Goal: Task Accomplishment & Management: Manage account settings

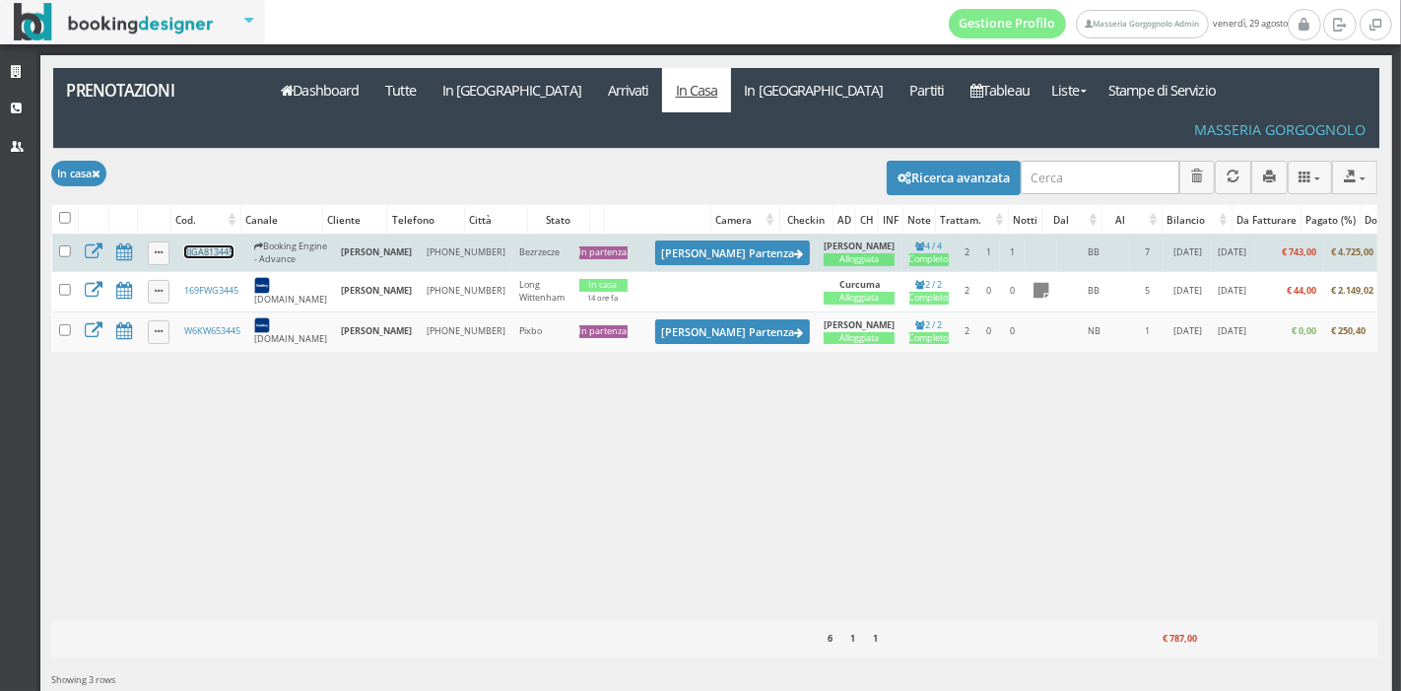
click at [219, 245] on link "3JGA813445" at bounding box center [208, 251] width 49 height 13
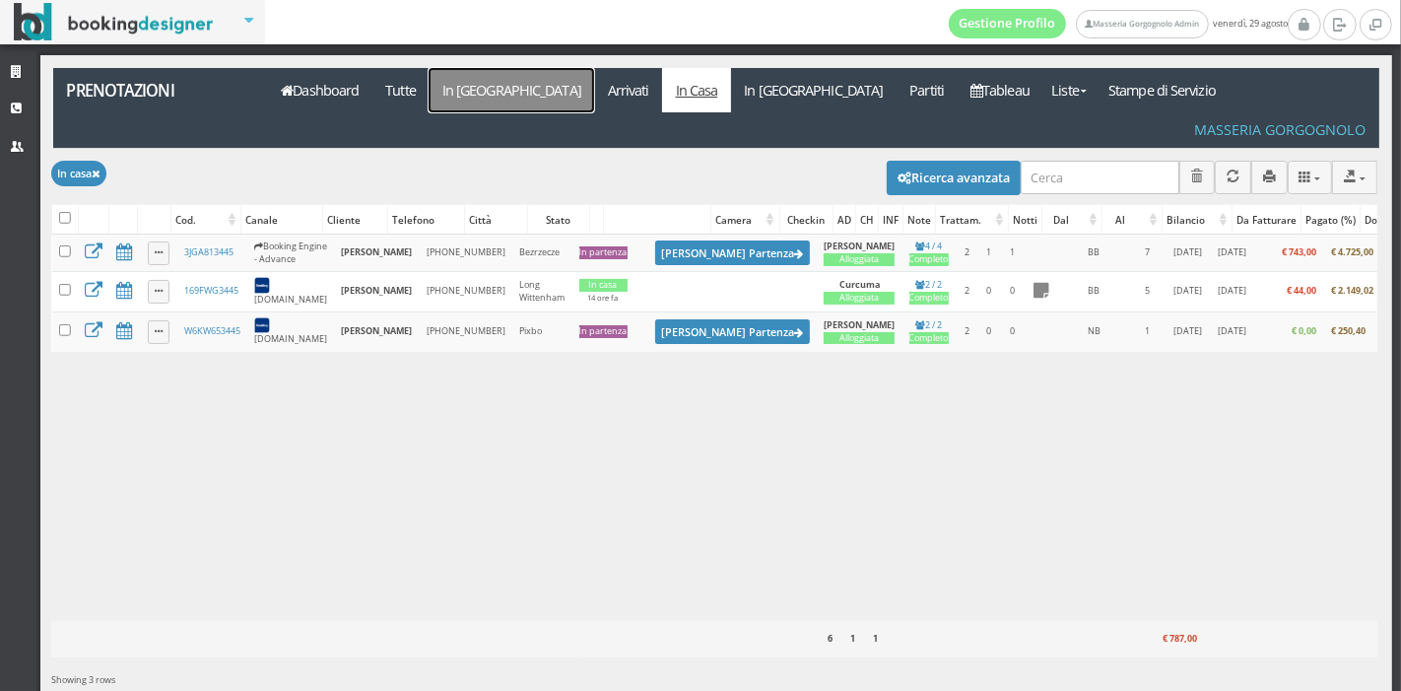
click at [448, 100] on link "In [GEOGRAPHIC_DATA]" at bounding box center [512, 90] width 166 height 44
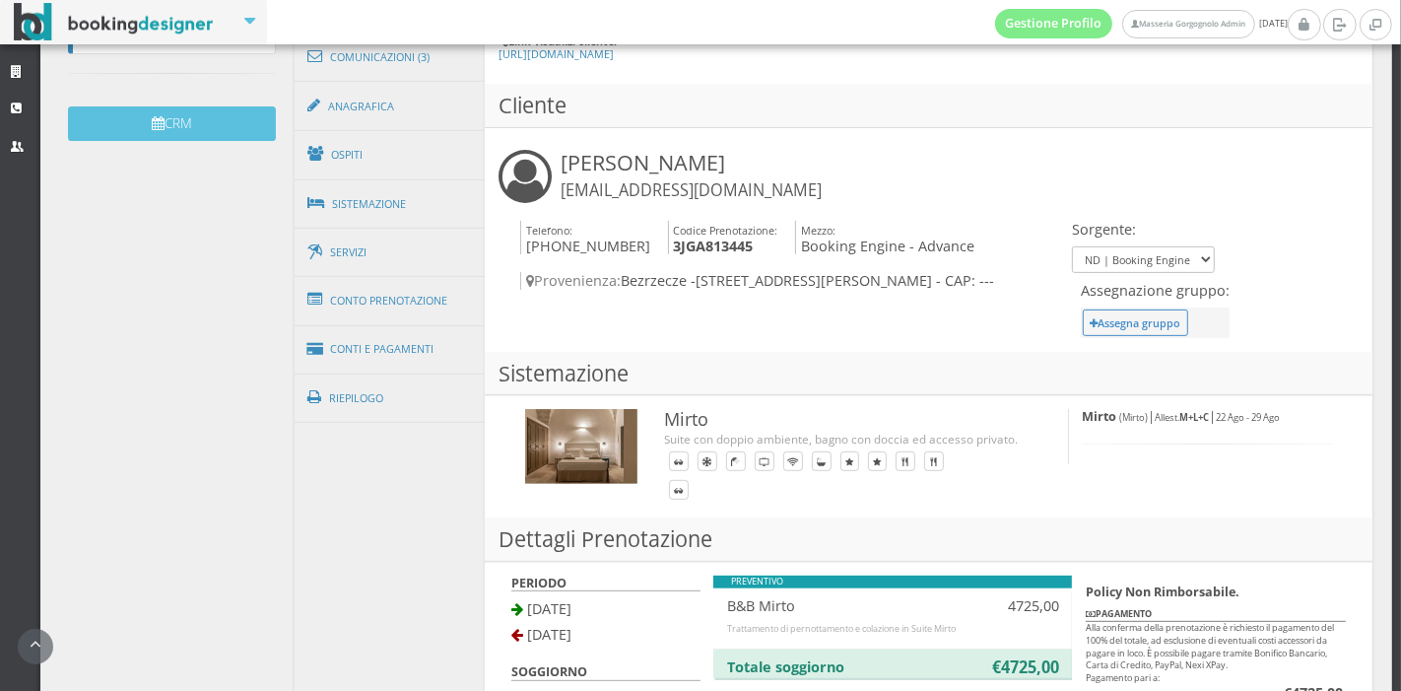
scroll to position [616, 0]
click at [399, 314] on link "Conto Prenotazione" at bounding box center [390, 300] width 191 height 51
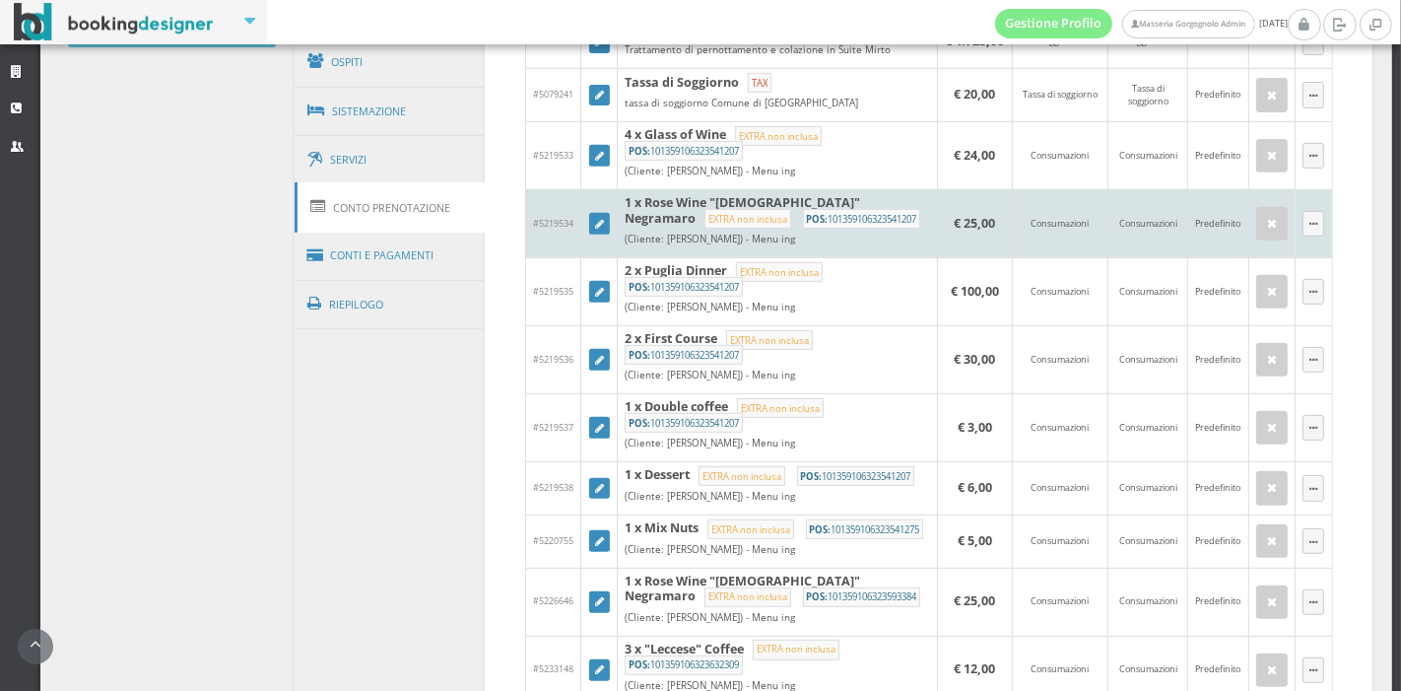
scroll to position [717, 0]
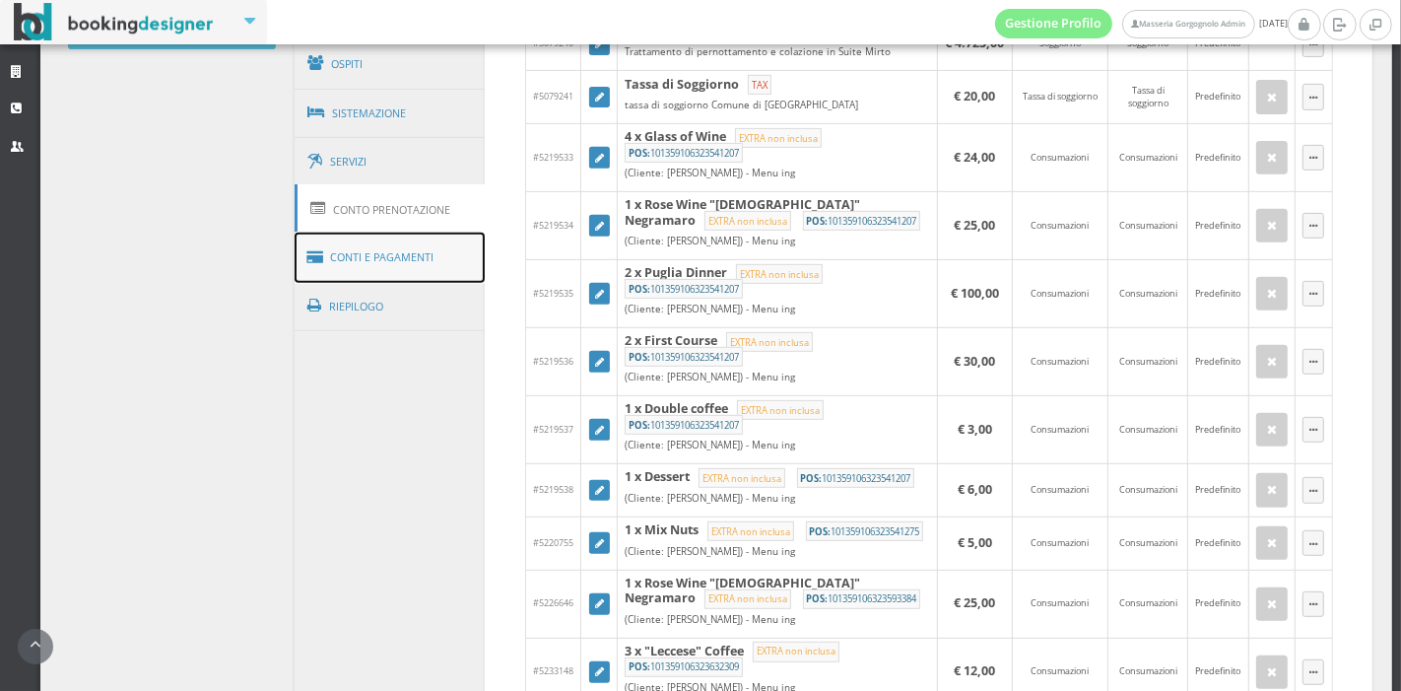
click at [417, 251] on link "Conti e Pagamenti" at bounding box center [390, 258] width 191 height 50
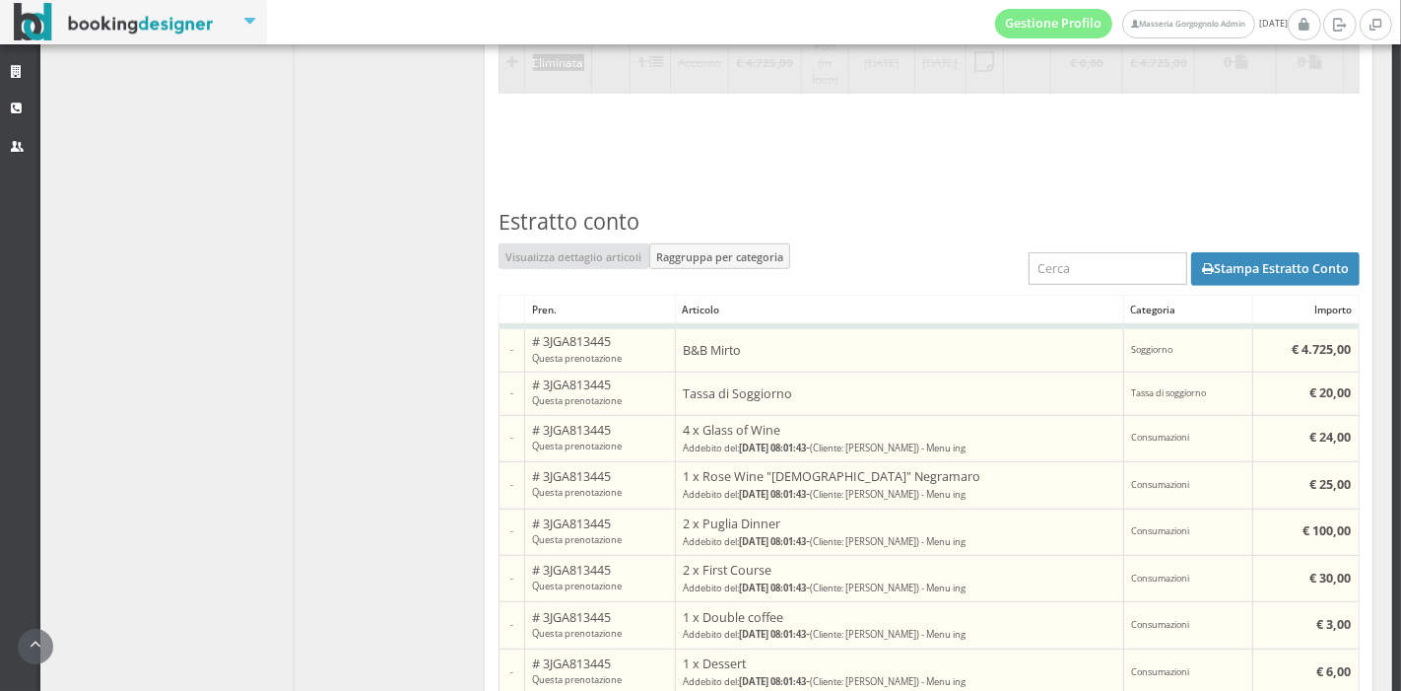
scroll to position [1048, 0]
click at [1196, 275] on button "Stampa Estratto Conto" at bounding box center [1275, 268] width 168 height 34
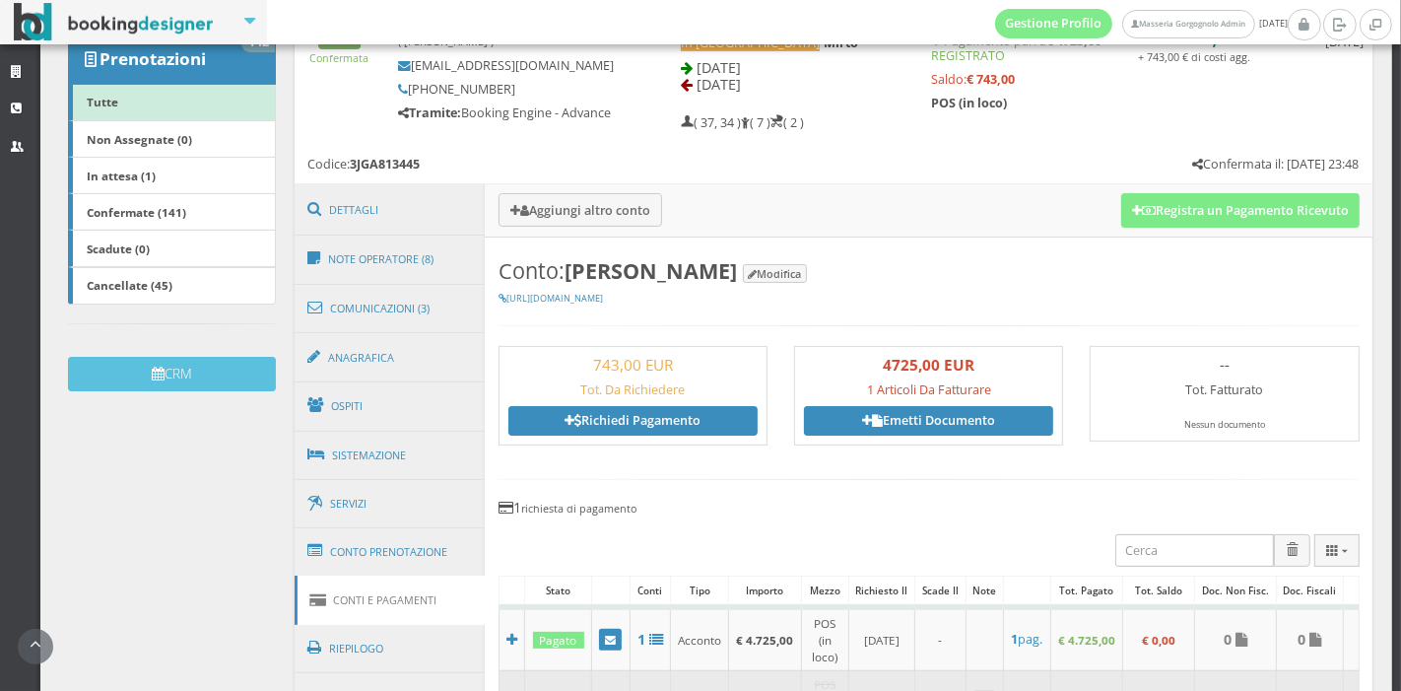
scroll to position [324, 0]
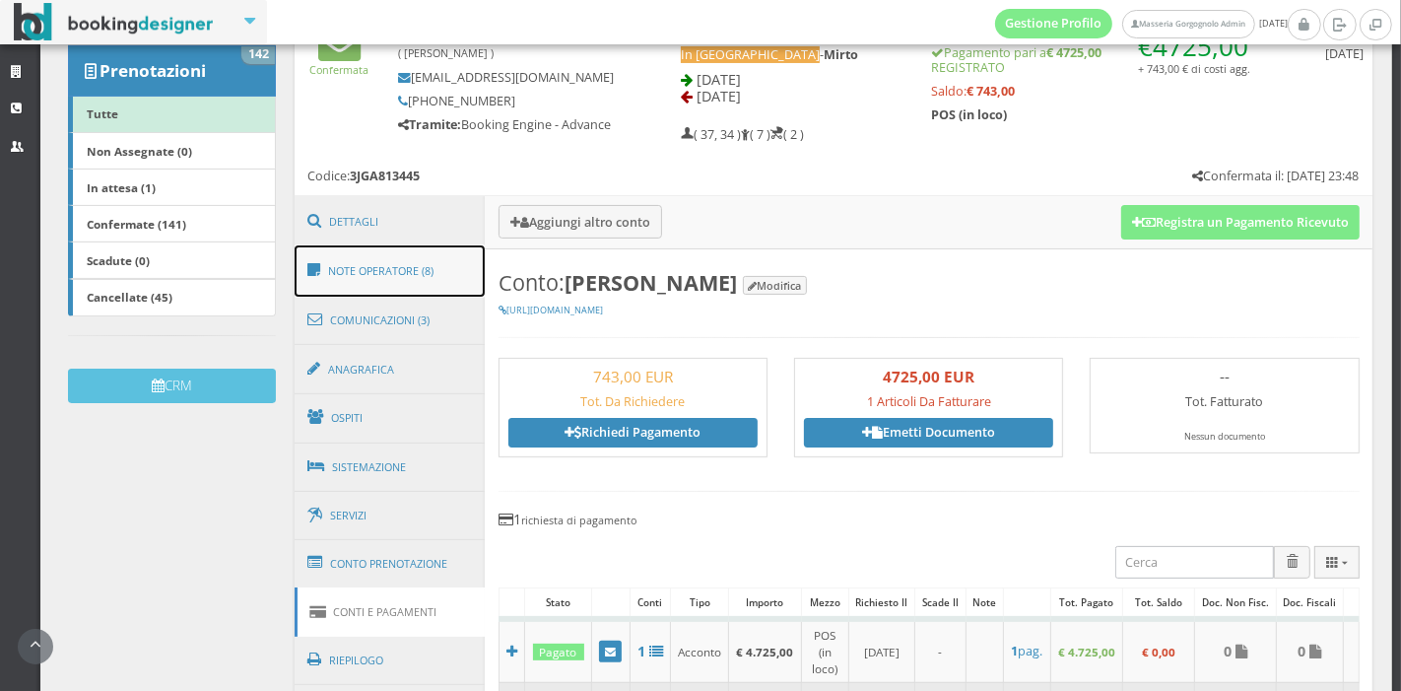
click at [451, 275] on link "Note Operatore (8)" at bounding box center [390, 270] width 191 height 51
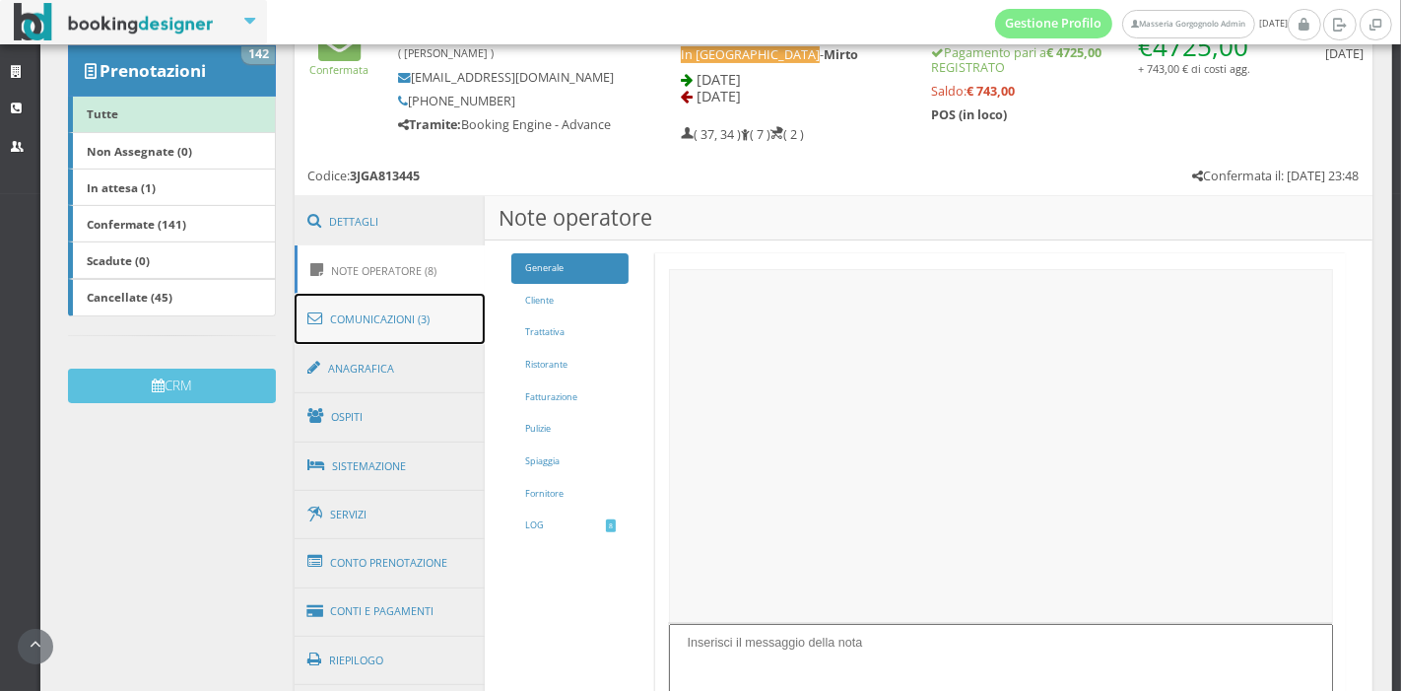
click at [419, 333] on link "Comunicazioni (3)" at bounding box center [390, 319] width 191 height 51
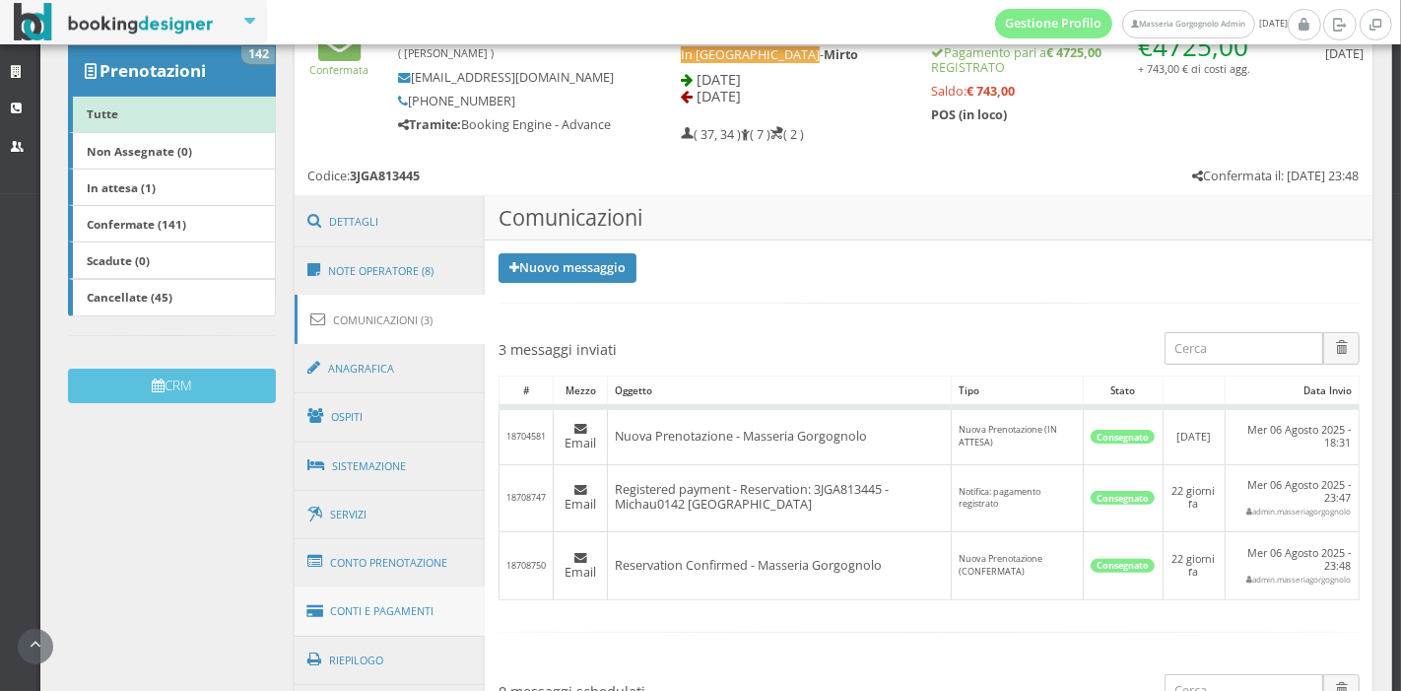
scroll to position [611, 0]
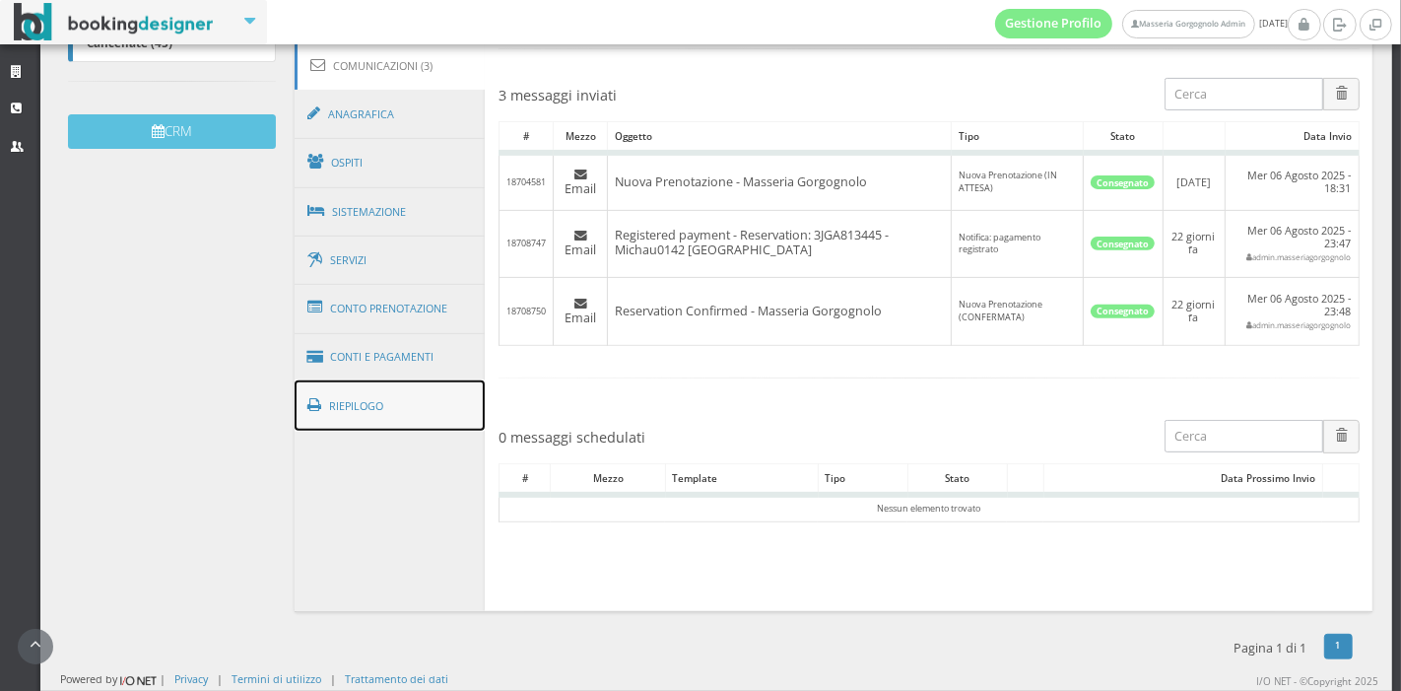
click at [427, 412] on link "Riepilogo" at bounding box center [390, 405] width 191 height 51
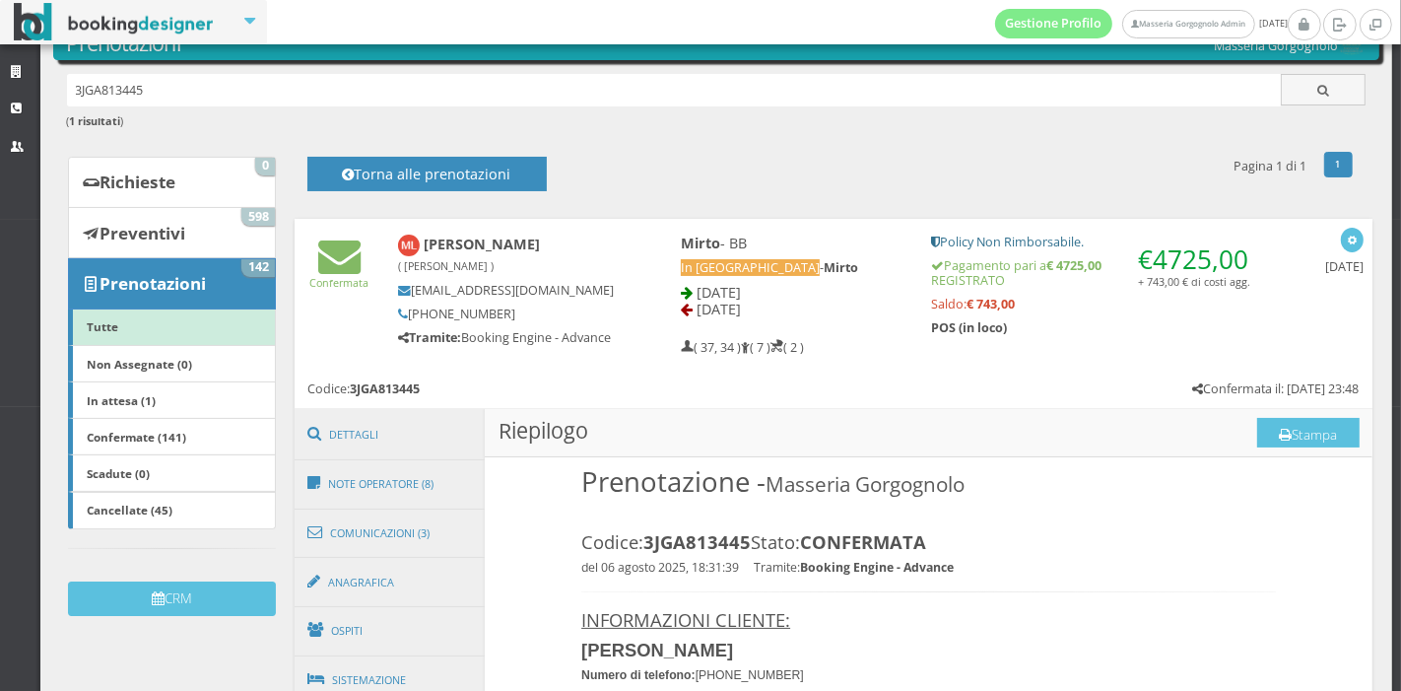
scroll to position [0, 0]
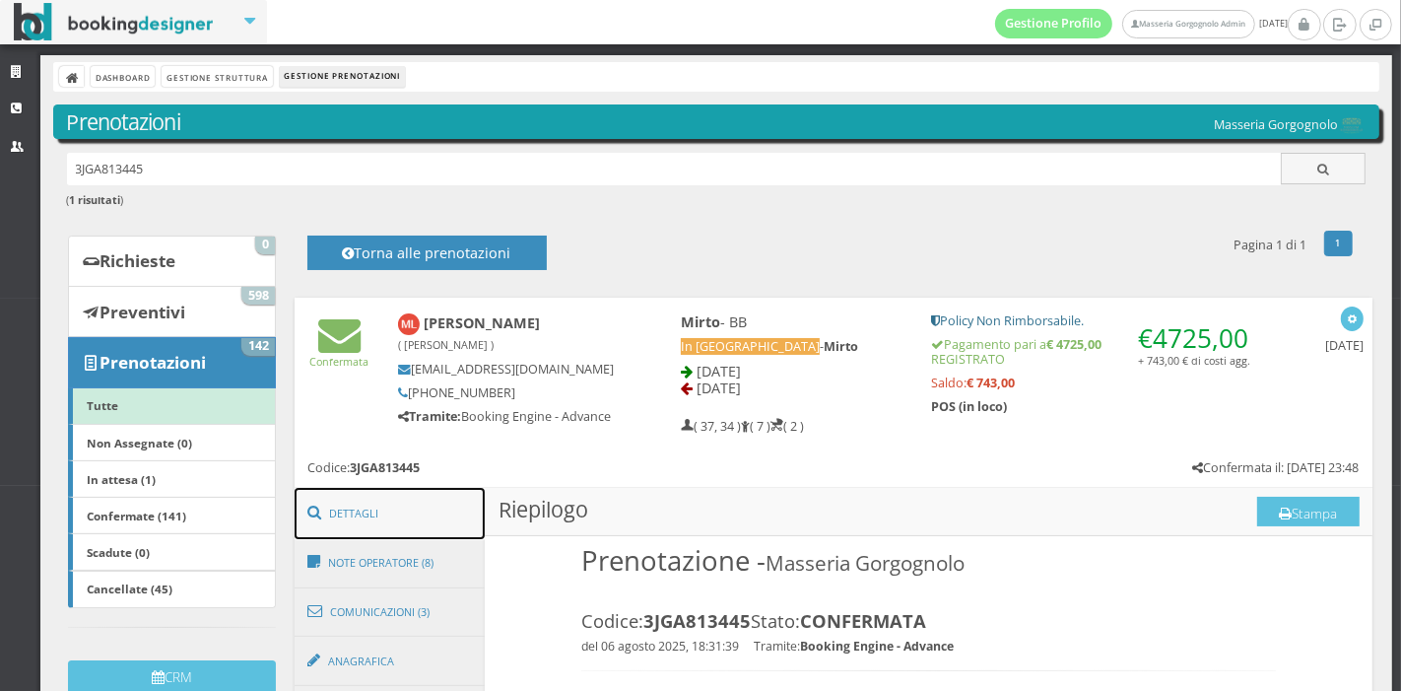
click at [354, 505] on link "Dettagli" at bounding box center [390, 513] width 191 height 51
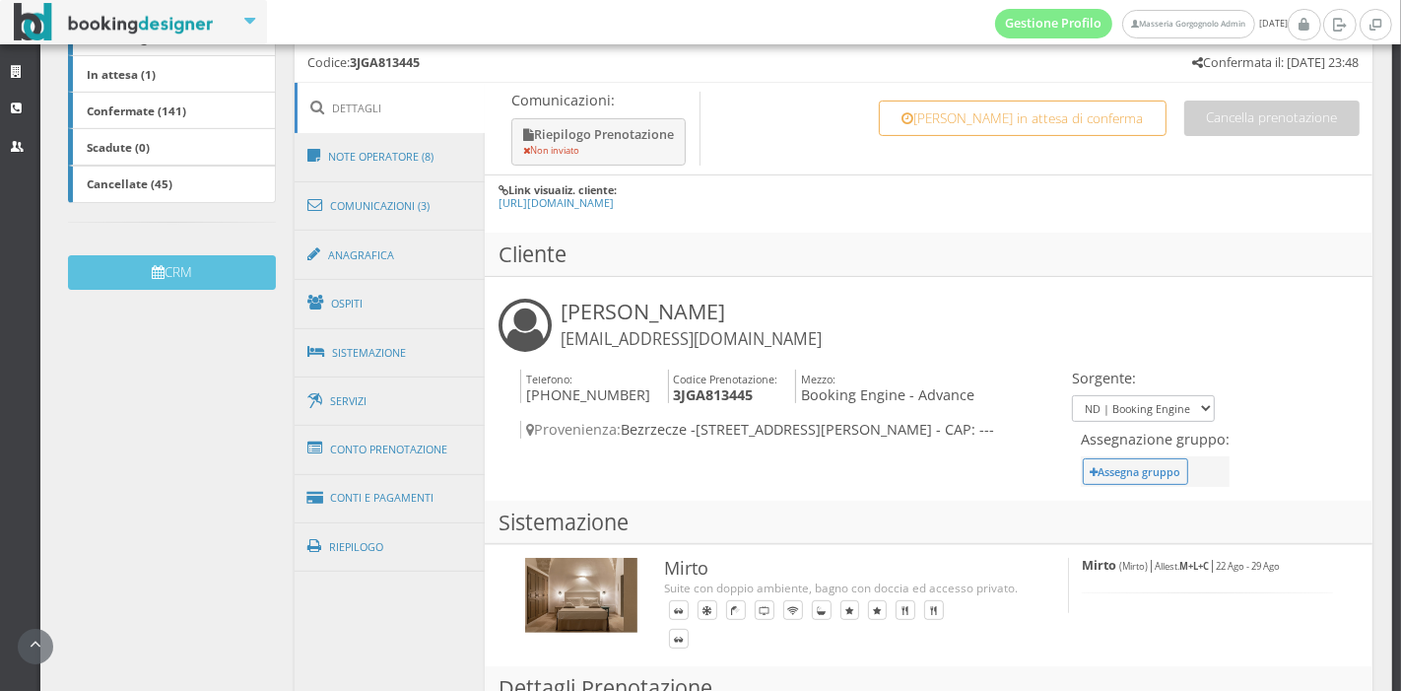
scroll to position [456, 0]
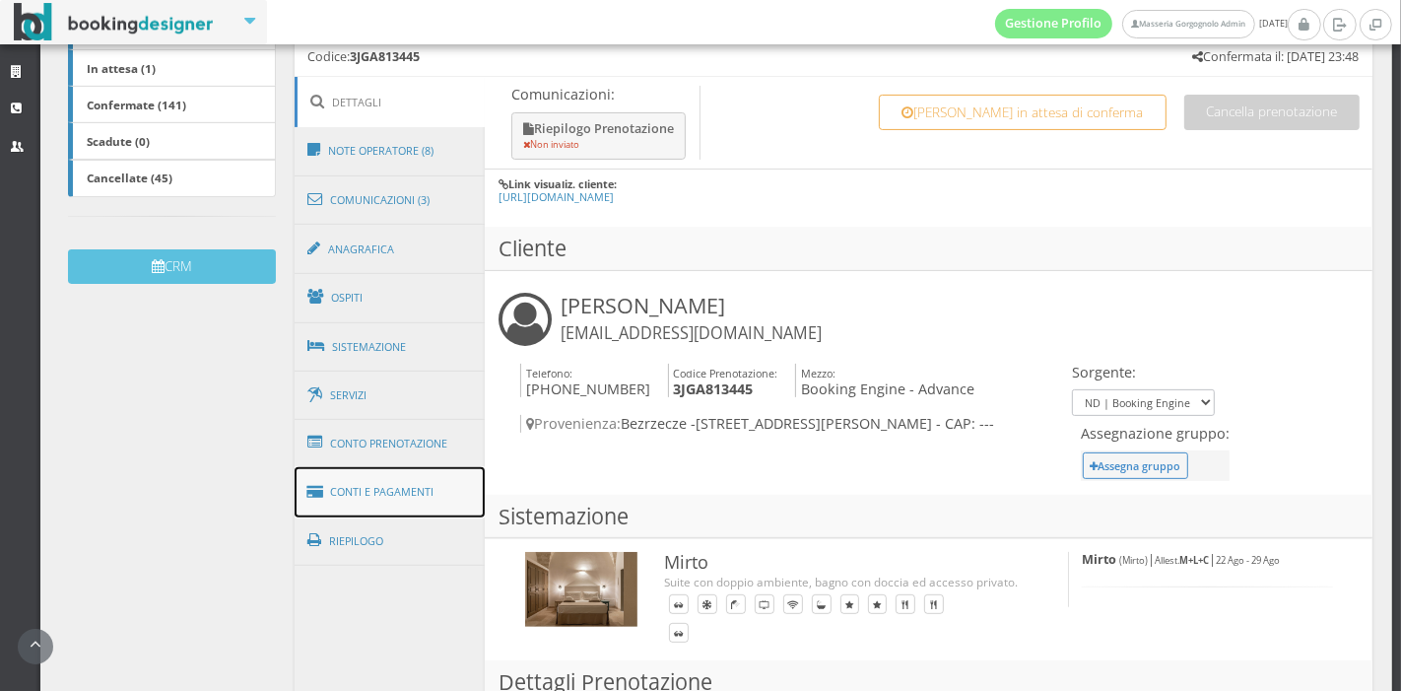
click at [409, 491] on link "Conti e Pagamenti" at bounding box center [390, 492] width 191 height 50
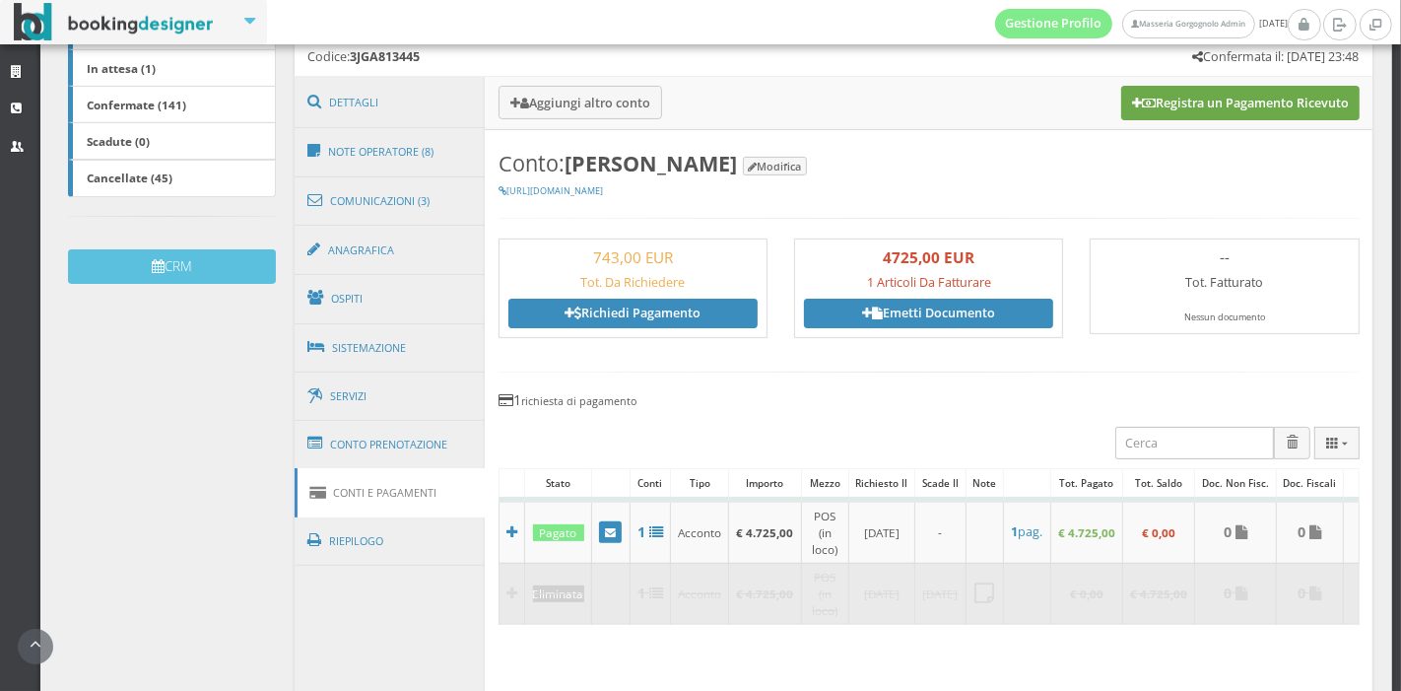
click at [1134, 114] on button "Registra un Pagamento Ricevuto" at bounding box center [1240, 103] width 238 height 34
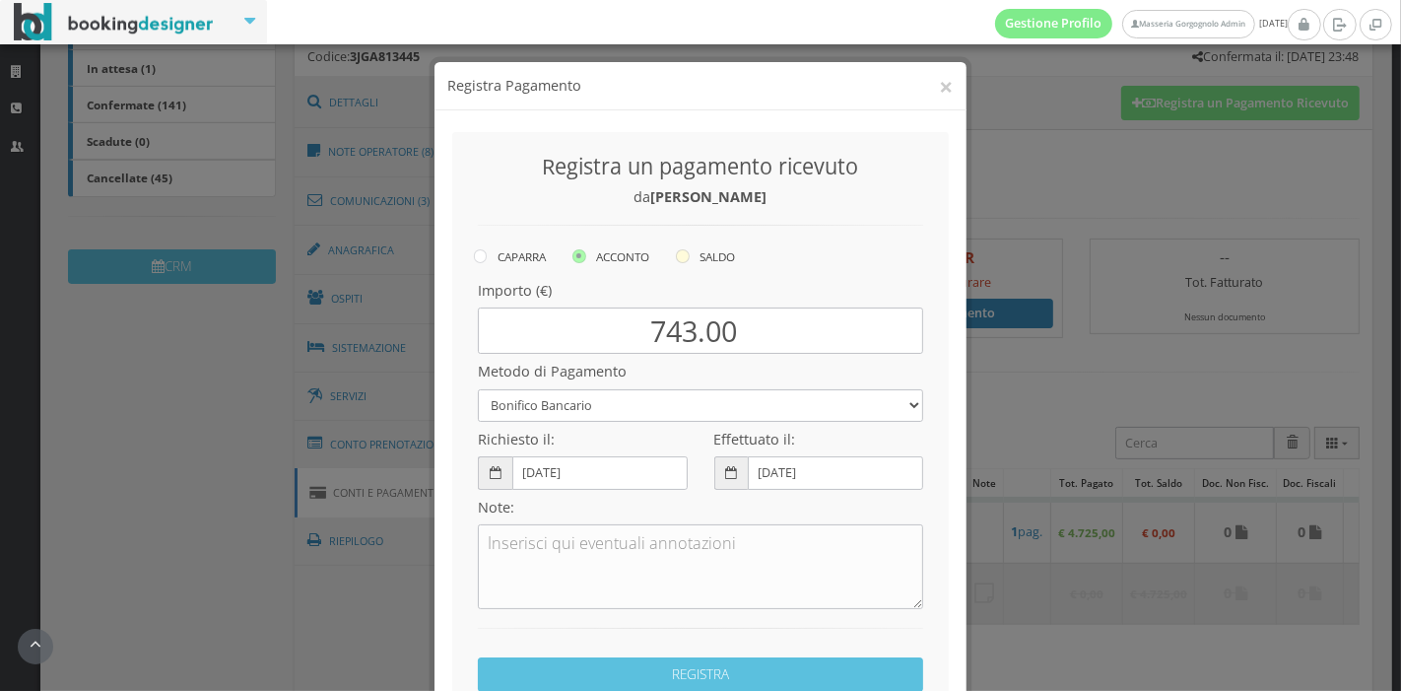
click at [684, 254] on icon at bounding box center [683, 256] width 14 height 14
radio input "true"
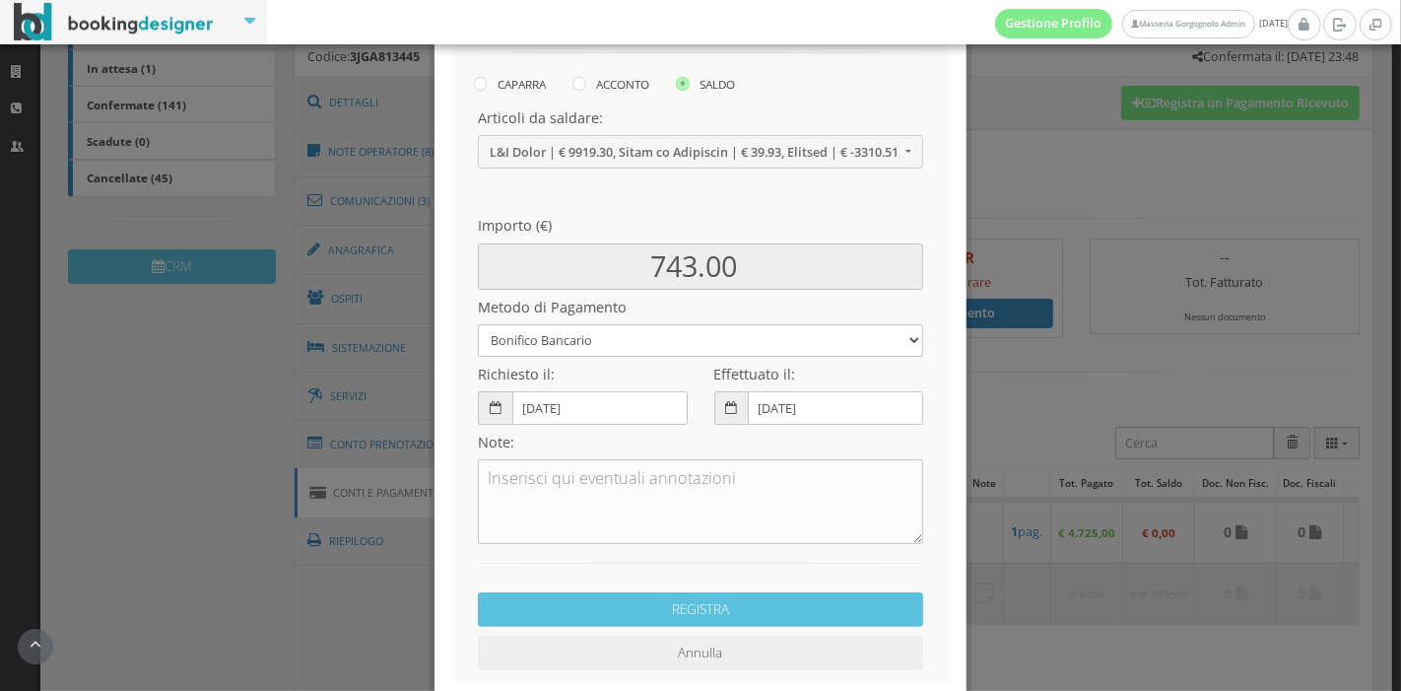
scroll to position [208, 0]
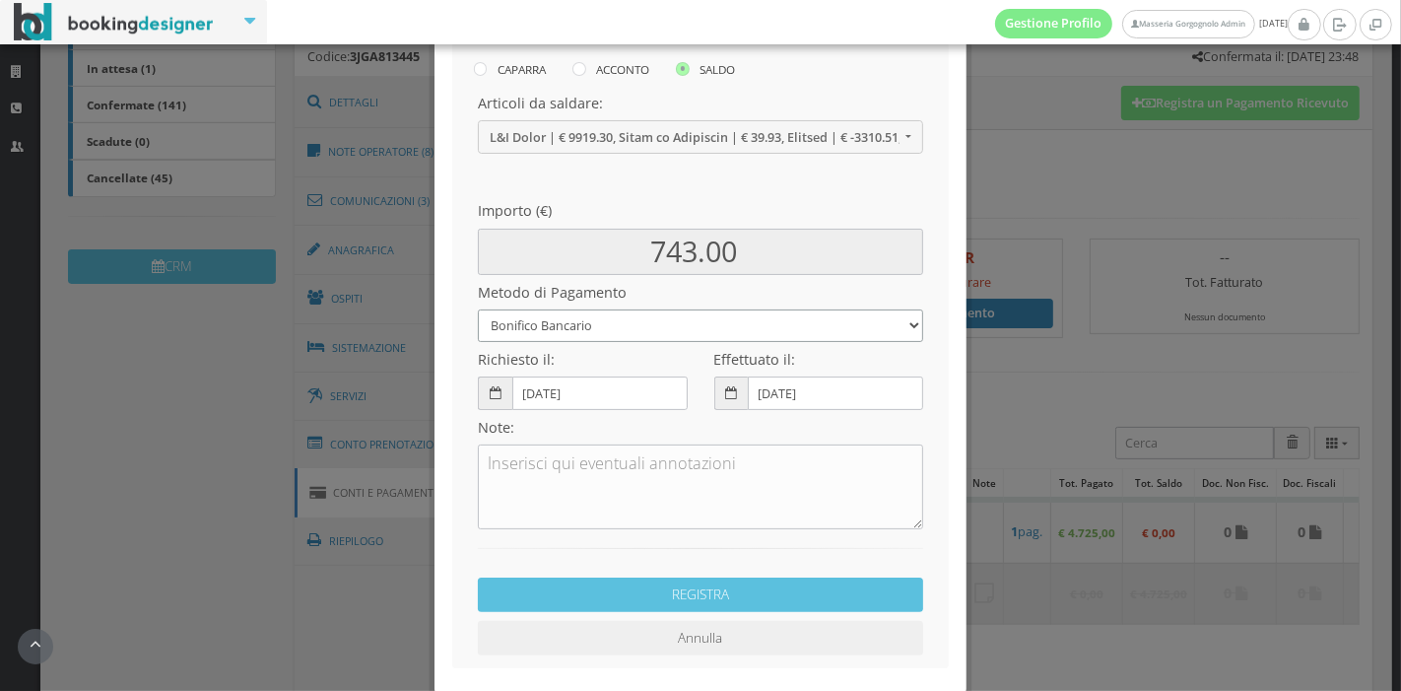
click at [623, 330] on select "Bonifico Bancario Carta di Credito Pay By Link Contanti Assegno Bancario Assegn…" at bounding box center [700, 325] width 445 height 33
select select
click at [478, 309] on select "Bonifico Bancario Carta di Credito Pay By Link Contanti Assegno Bancario Assegn…" at bounding box center [700, 325] width 445 height 33
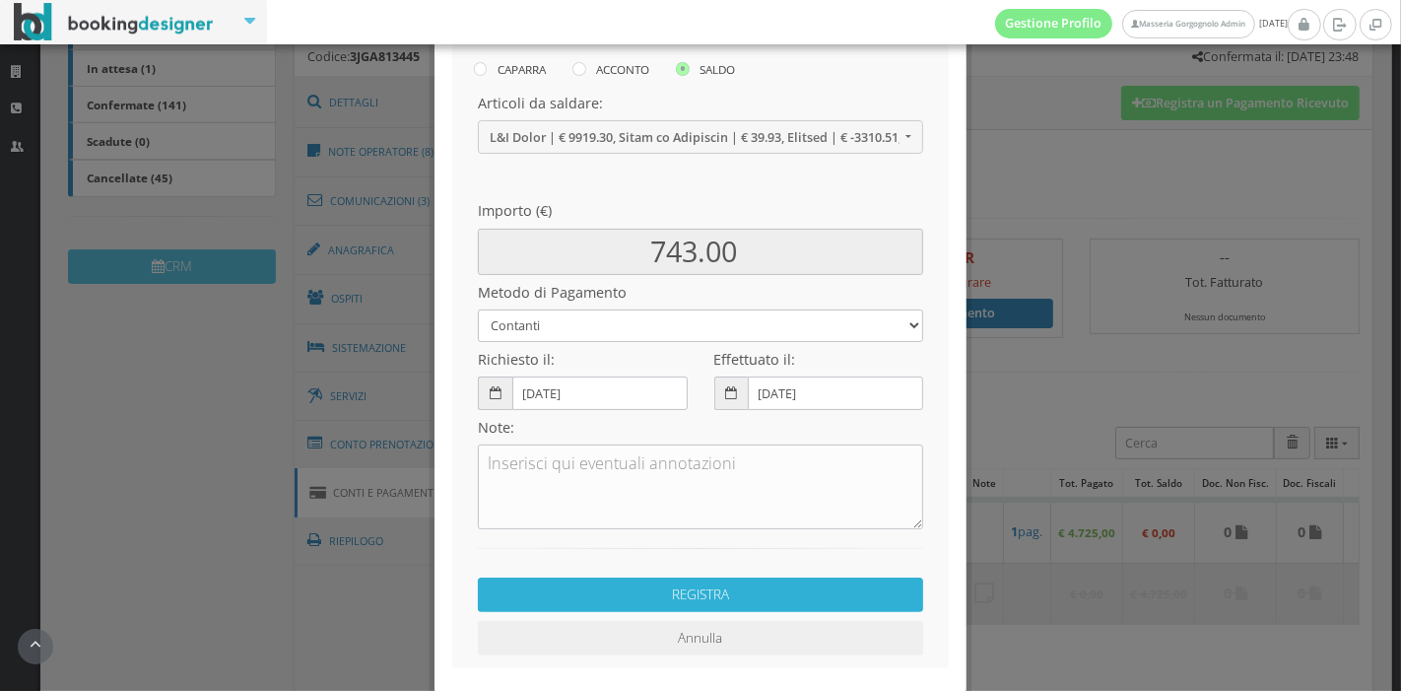
click at [675, 577] on button "REGISTRA" at bounding box center [700, 594] width 445 height 34
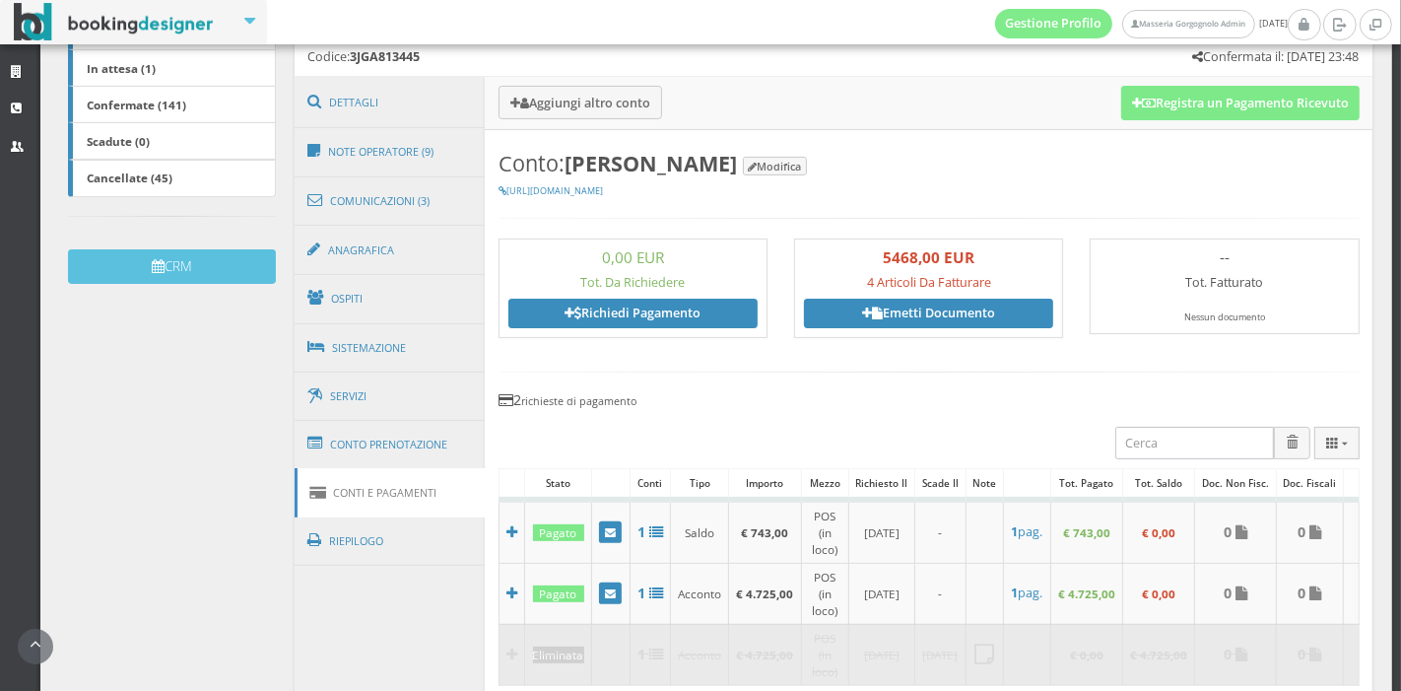
scroll to position [0, 0]
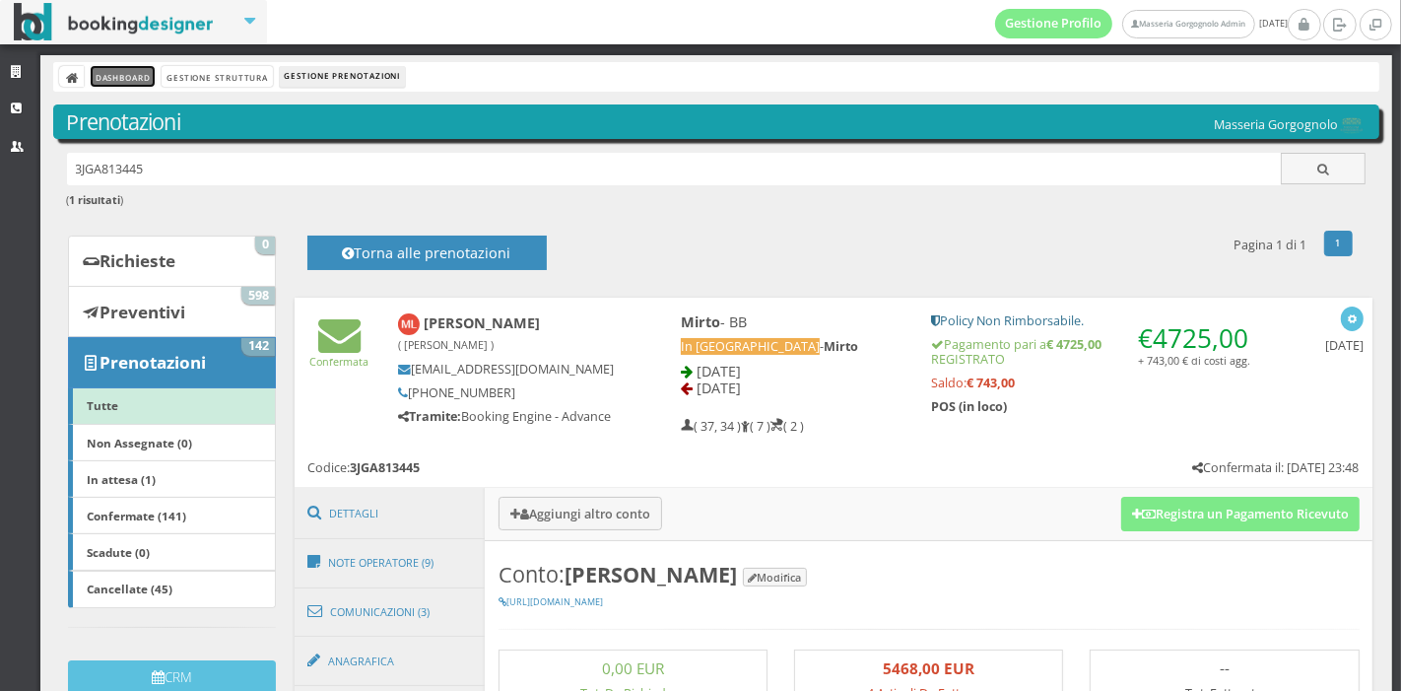
click at [143, 77] on link "Dashboard" at bounding box center [123, 76] width 64 height 21
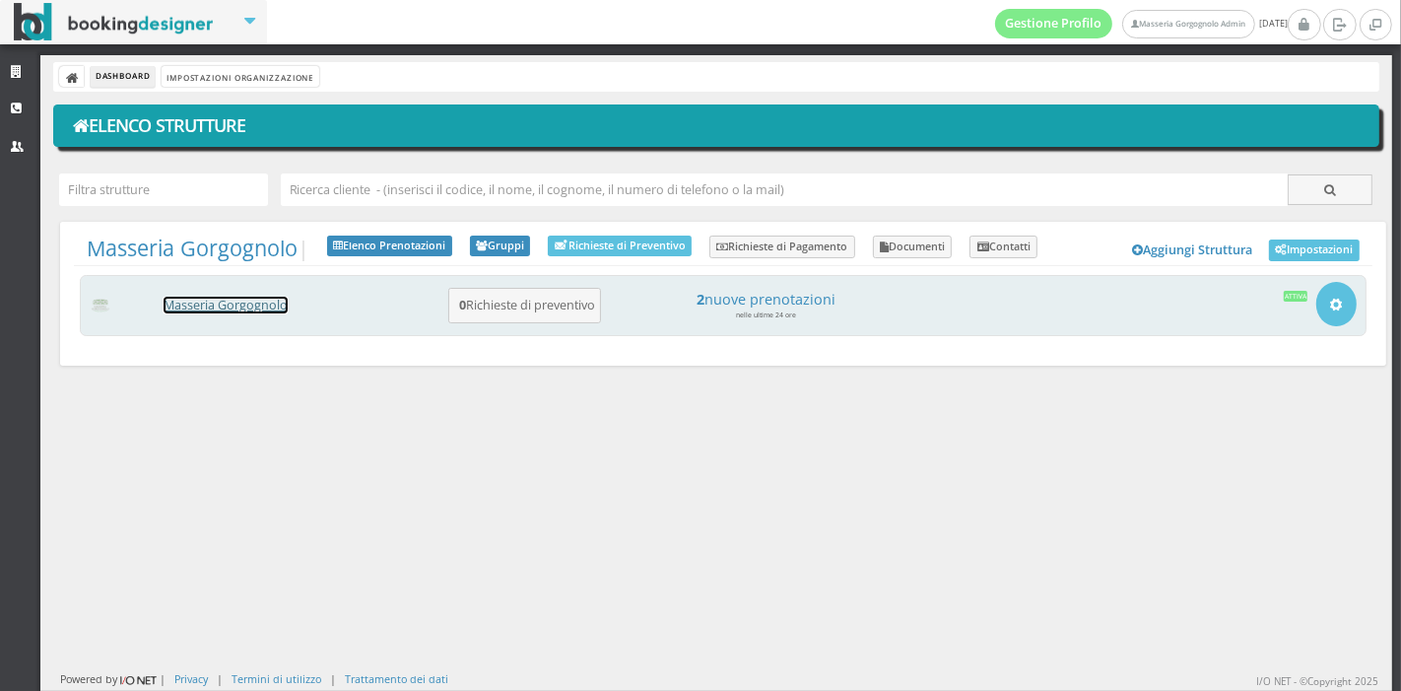
click at [250, 307] on link "Masseria Gorgognolo" at bounding box center [226, 305] width 124 height 17
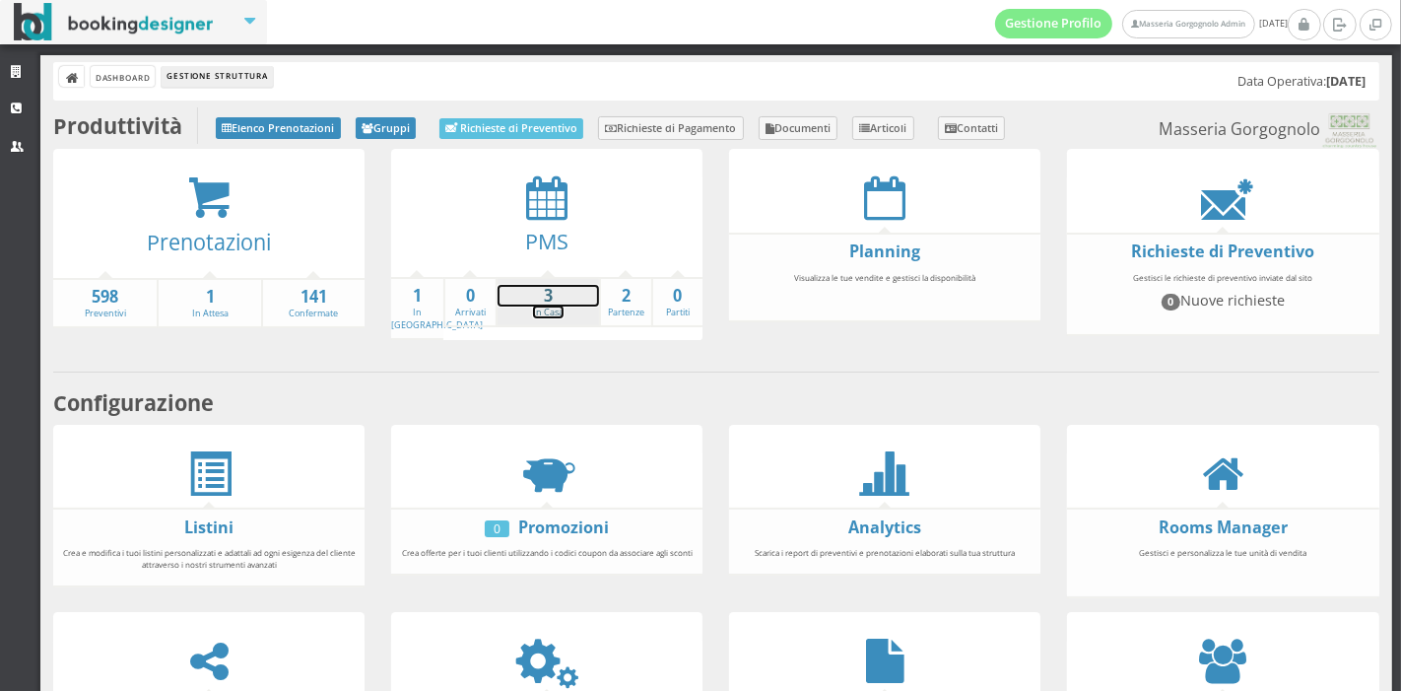
click at [543, 295] on strong "3" at bounding box center [548, 296] width 101 height 23
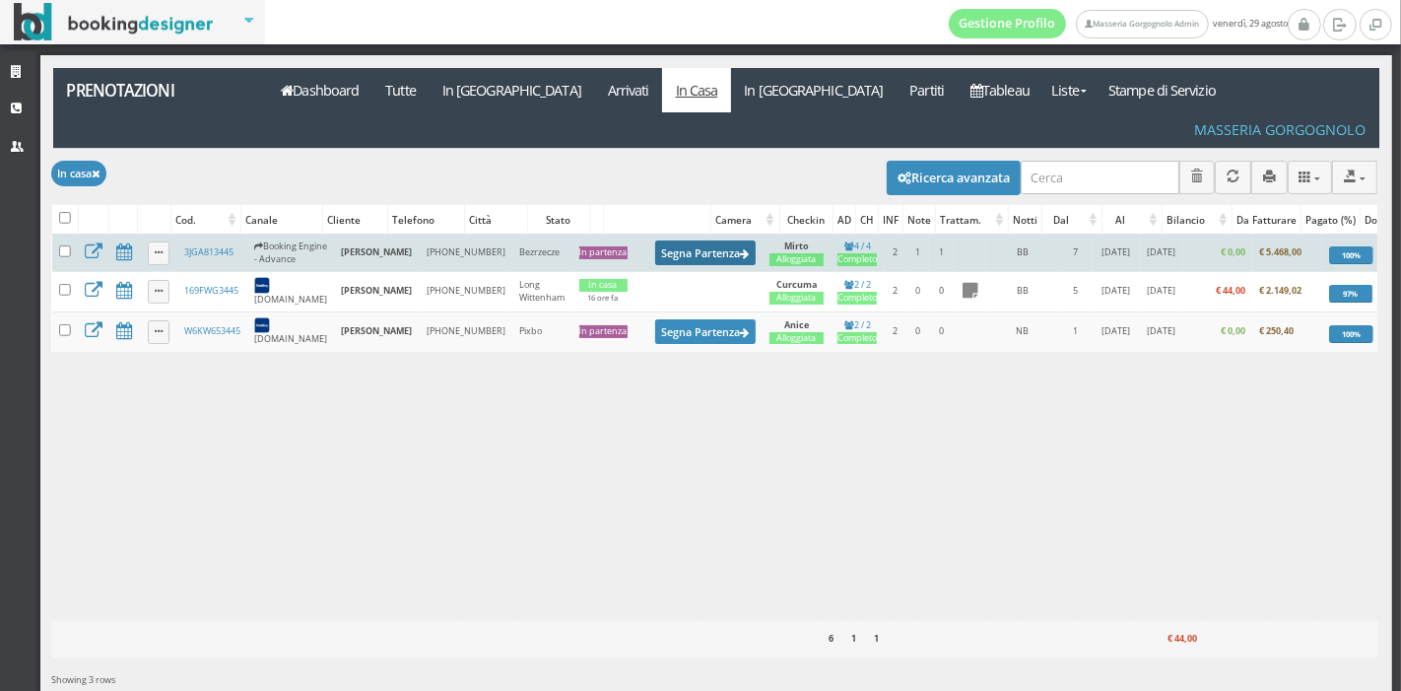
click at [655, 240] on button "Segna Partenza" at bounding box center [705, 252] width 101 height 25
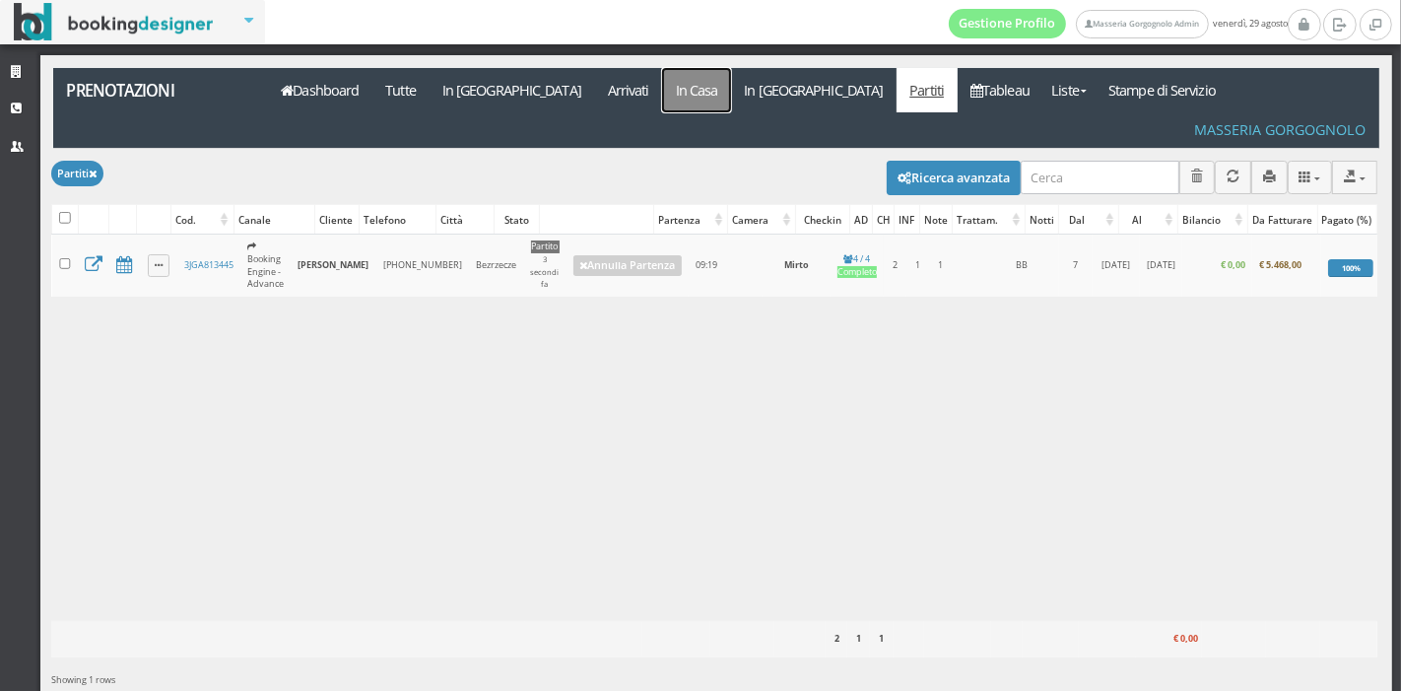
click at [662, 94] on link "In Casa" at bounding box center [696, 90] width 69 height 44
